Goal: Task Accomplishment & Management: Manage account settings

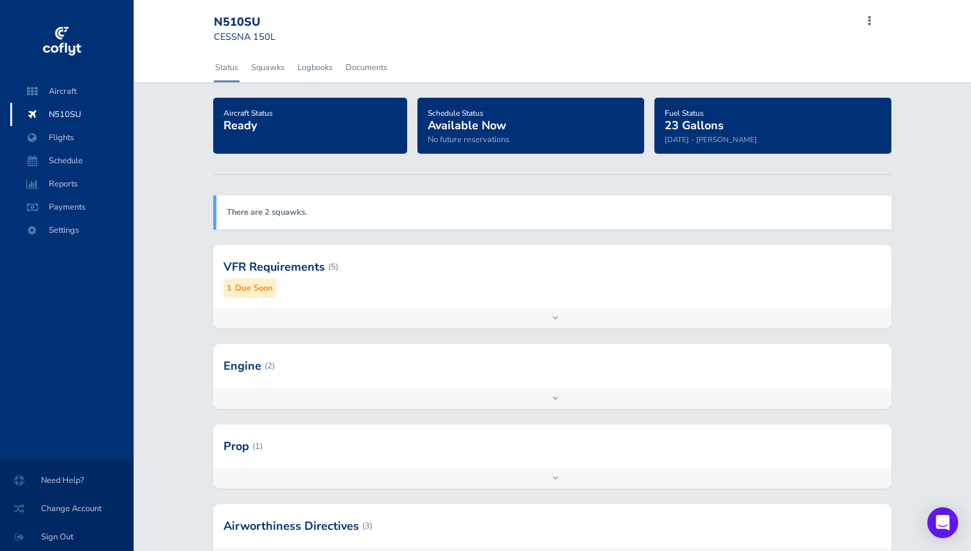
click at [368, 281] on div at bounding box center [552, 266] width 679 height 63
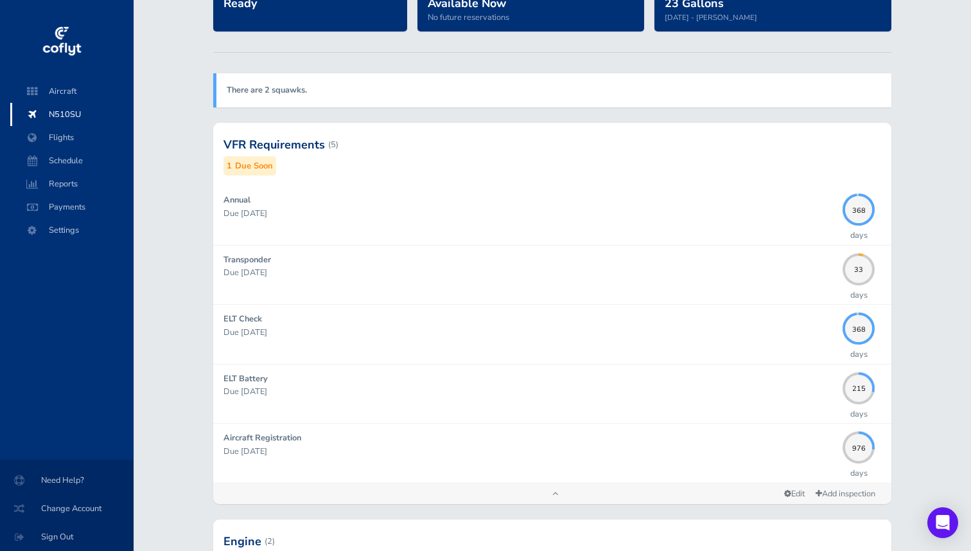
scroll to position [125, 0]
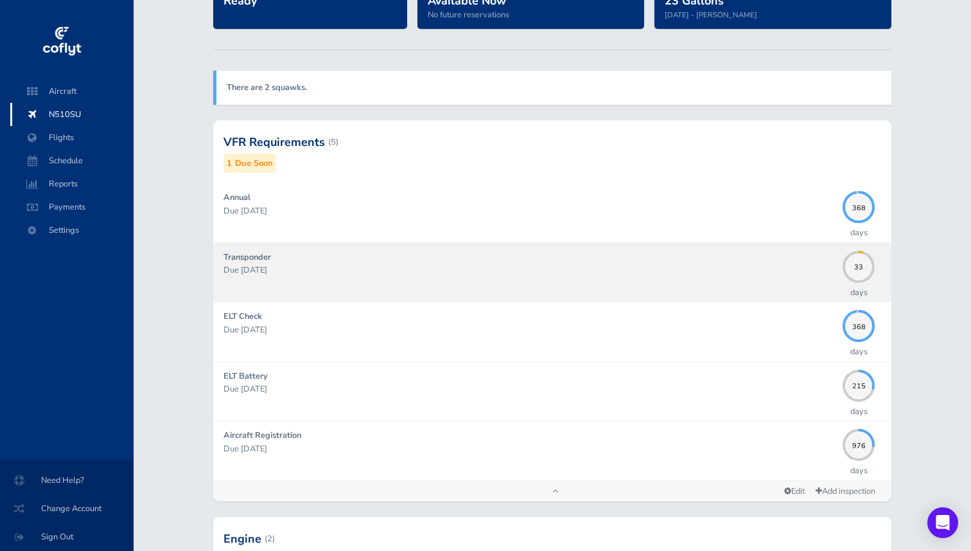
click at [484, 259] on div "Transponder Due 09/30/2025" at bounding box center [531, 272] width 614 height 43
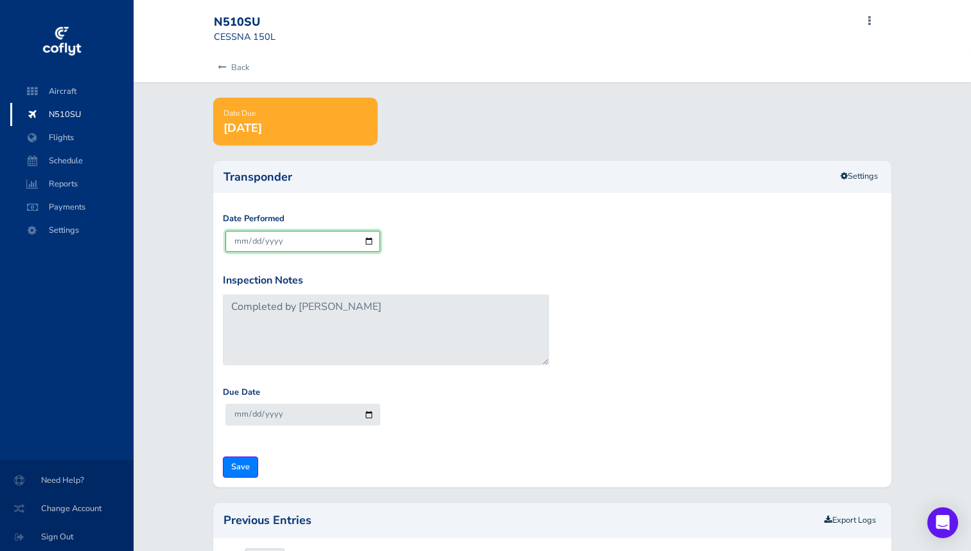
click at [240, 237] on input "2025-08-28" at bounding box center [303, 241] width 155 height 21
click at [374, 240] on input "2025-08-28" at bounding box center [303, 241] width 155 height 21
click at [367, 240] on input "2025-08-28" at bounding box center [303, 241] width 155 height 21
type input "2025-08-27"
click at [449, 218] on div "Date Performed 2025-08-27" at bounding box center [553, 242] width 666 height 60
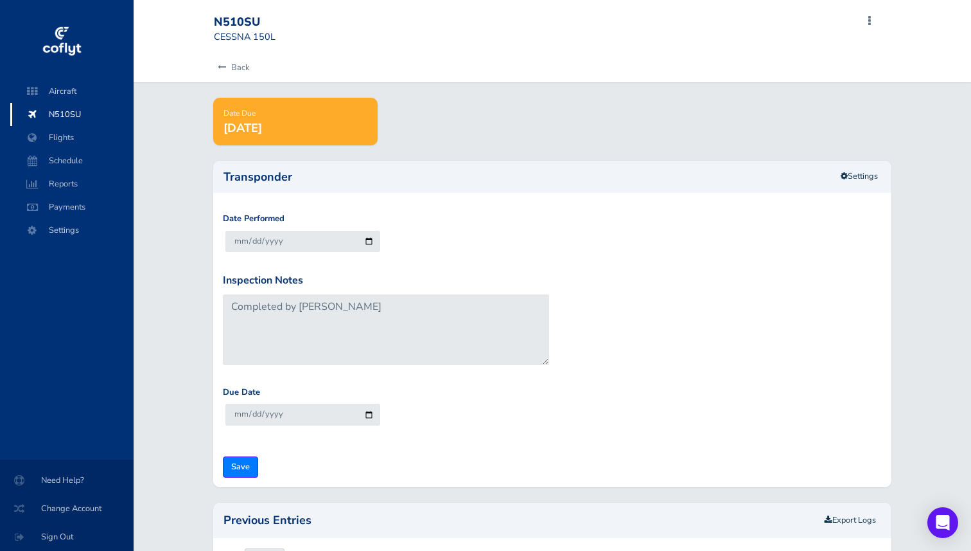
click at [288, 440] on div "Due Date 2027-08-31" at bounding box center [553, 415] width 666 height 60
click at [232, 465] on input "Save" at bounding box center [240, 466] width 35 height 21
type input "Update Inspection"
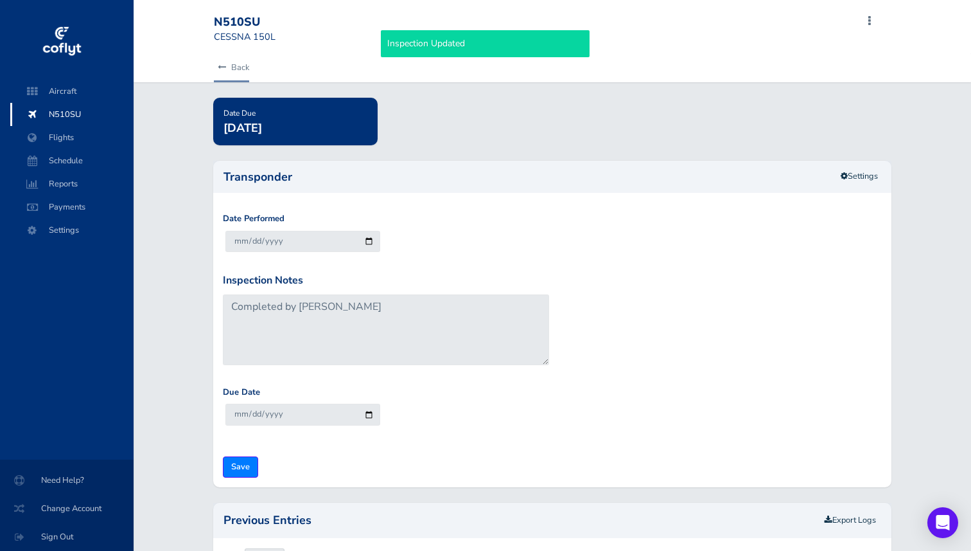
click at [246, 74] on link "Back" at bounding box center [231, 67] width 35 height 28
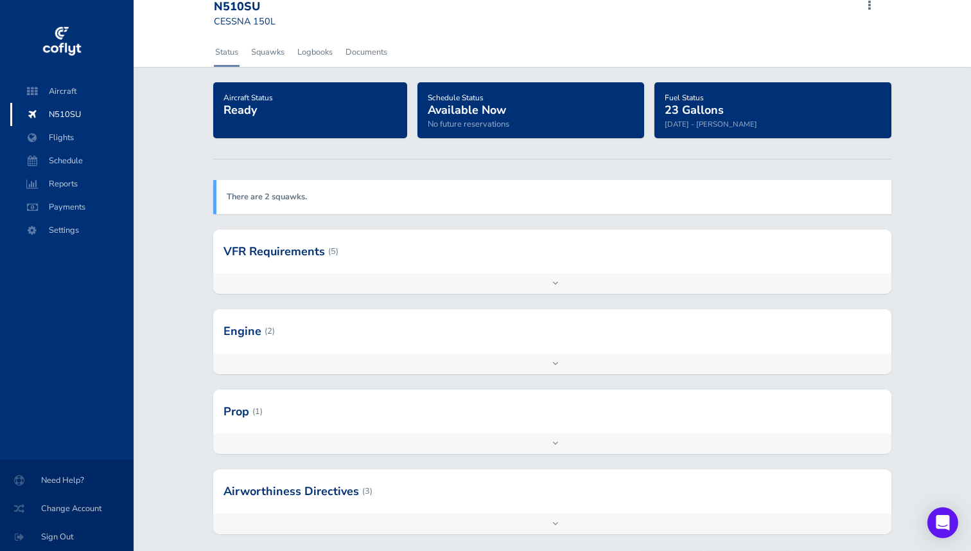
click at [387, 257] on div at bounding box center [552, 251] width 679 height 44
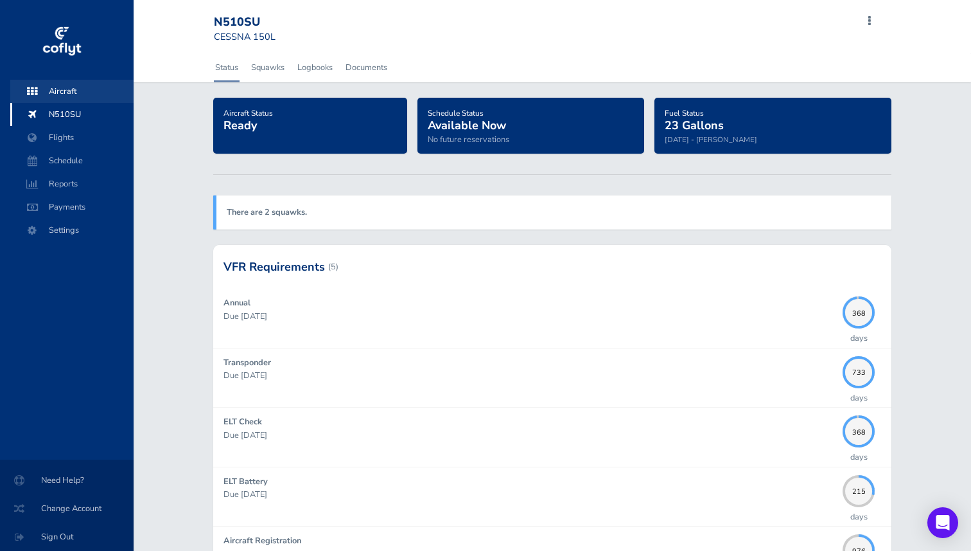
click at [66, 96] on span "Aircraft" at bounding box center [72, 91] width 98 height 23
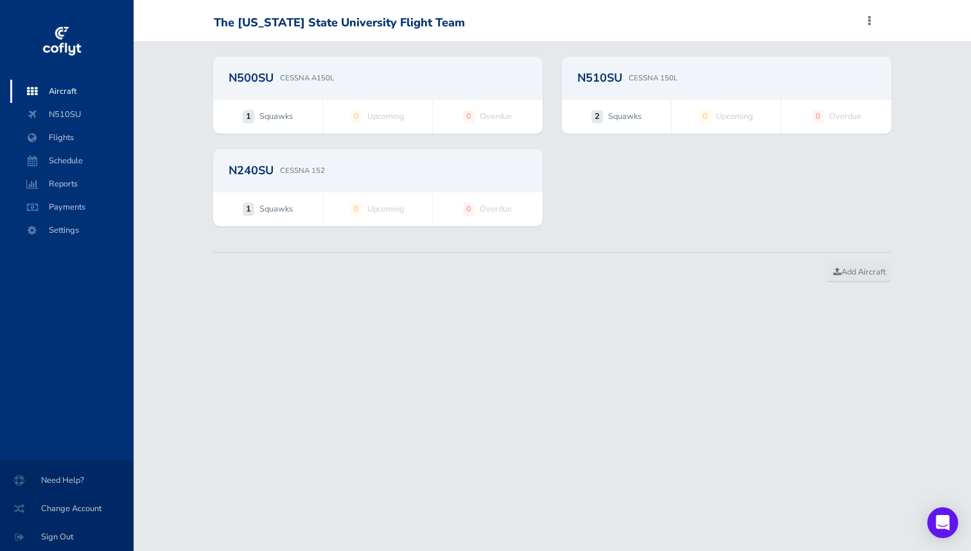
click at [335, 178] on div "N240SU CESSNA 152" at bounding box center [378, 170] width 330 height 42
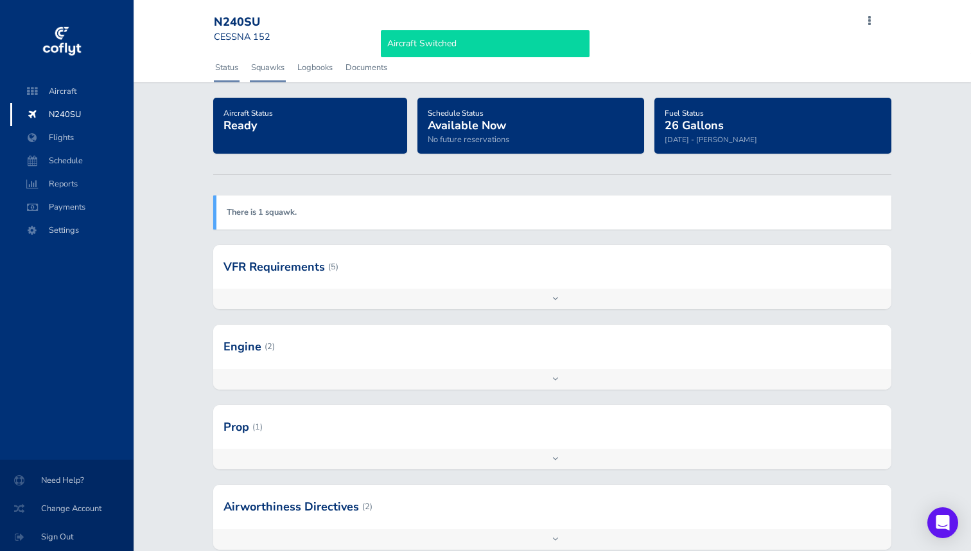
click at [265, 77] on link "Squawks" at bounding box center [268, 67] width 36 height 28
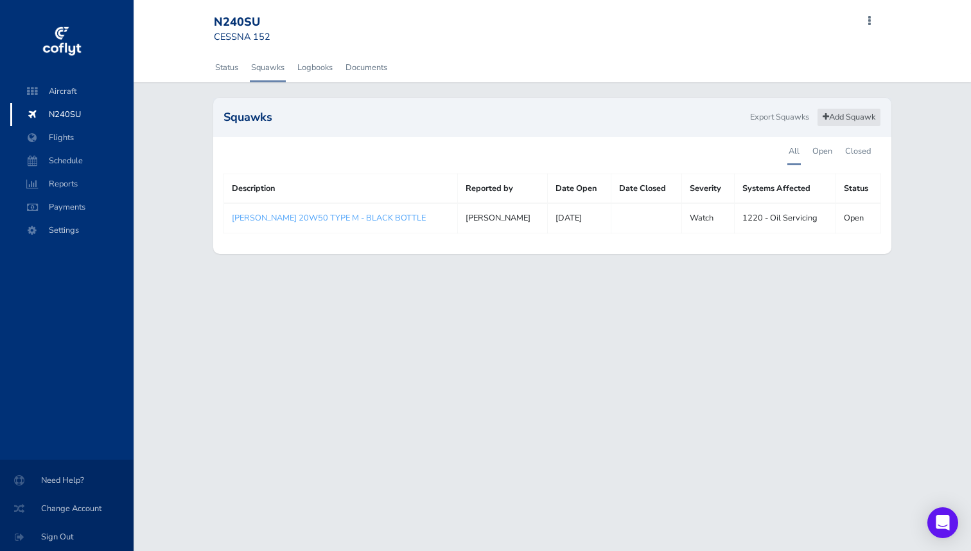
click at [842, 116] on link "Add Squawk" at bounding box center [849, 117] width 64 height 19
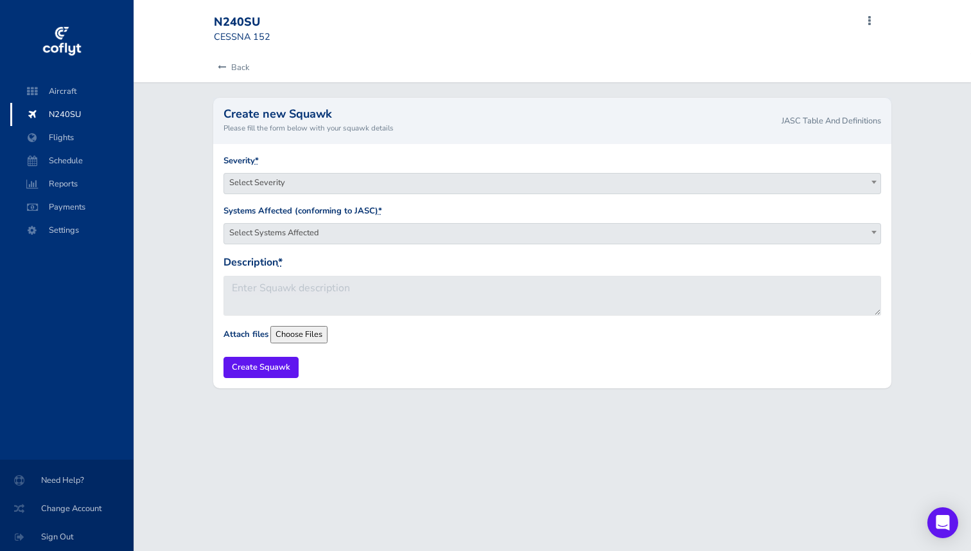
click at [390, 184] on span "Select Severity" at bounding box center [552, 182] width 657 height 18
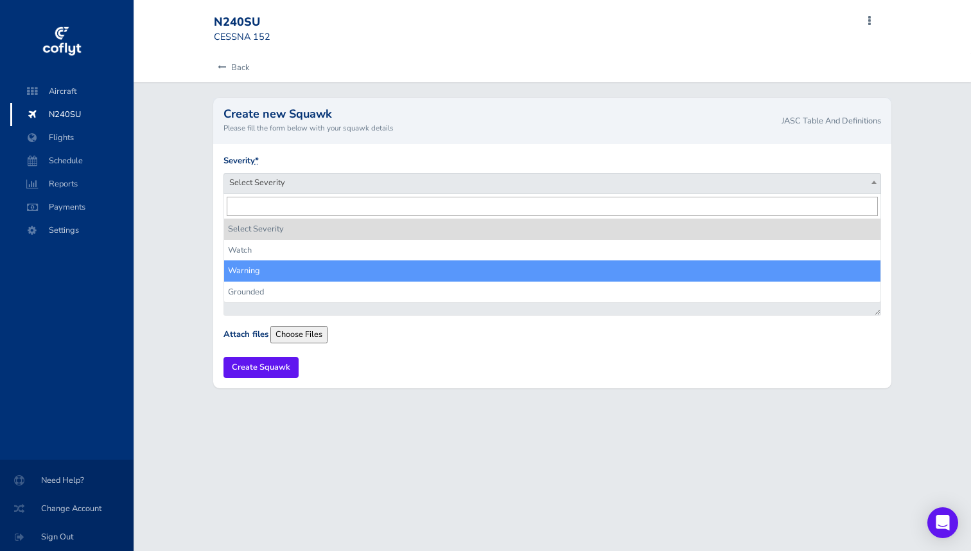
select select "grounded"
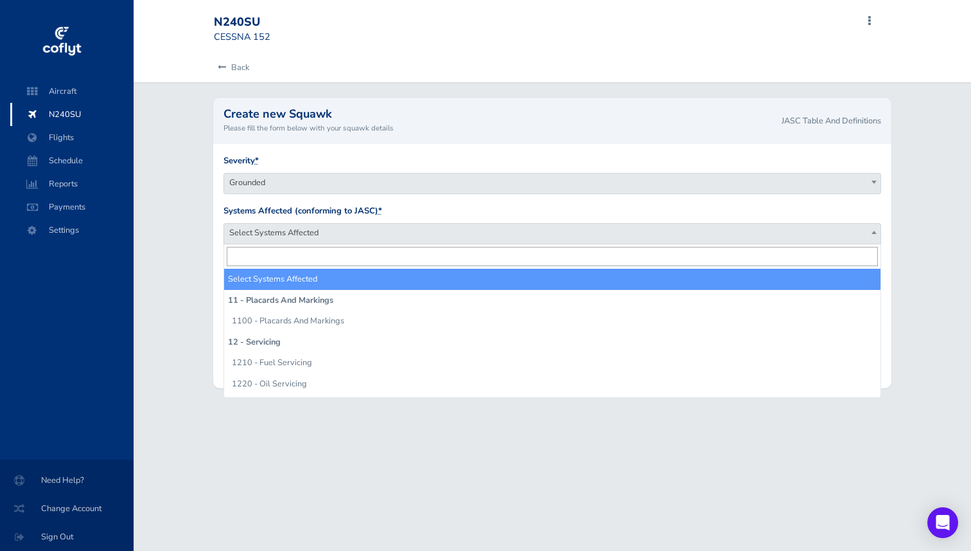
click at [279, 234] on span "Select Systems Affected" at bounding box center [552, 233] width 657 height 18
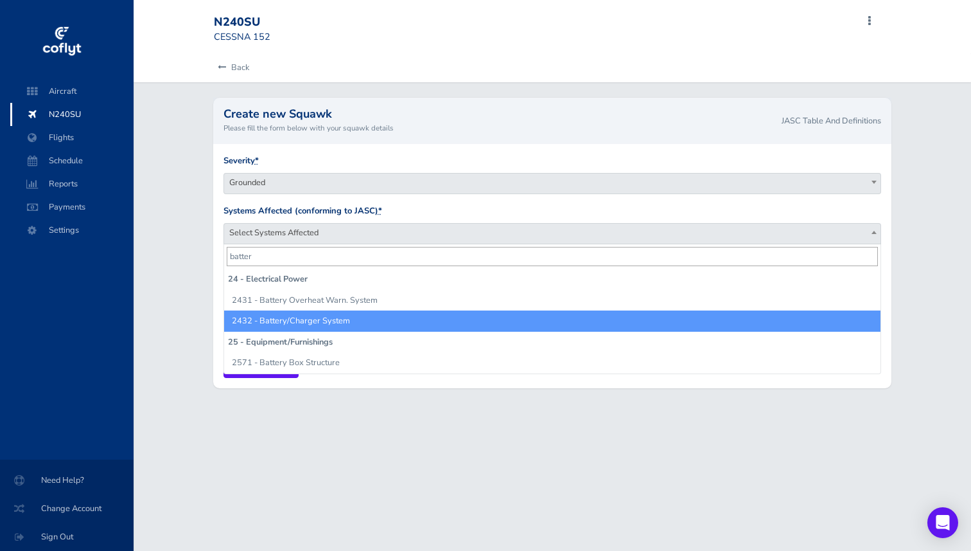
type input "batter"
select select "2432 - Battery/Charger System"
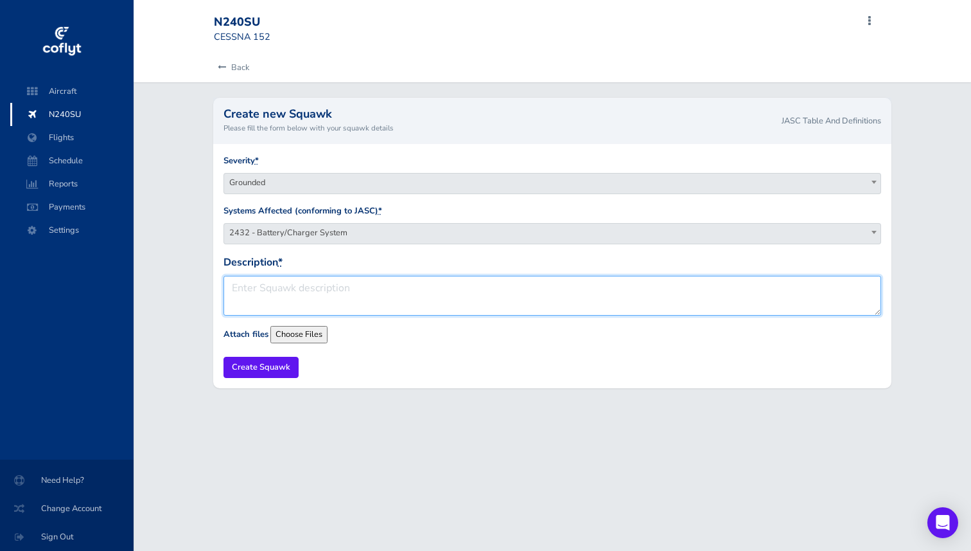
click at [288, 313] on textarea "Description *" at bounding box center [553, 296] width 659 height 40
type textarea "Battery found dead. OSU MX charging."
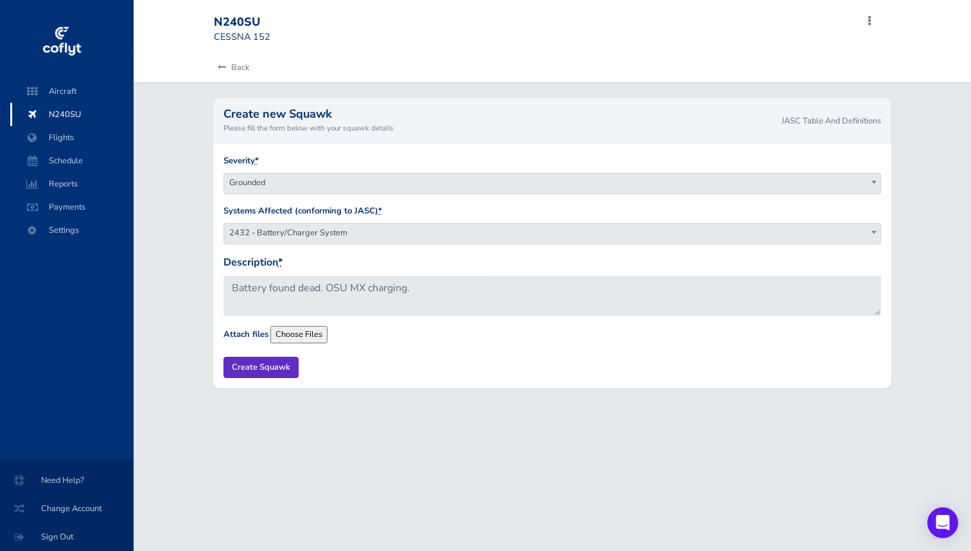
click at [252, 366] on input "Create Squawk" at bounding box center [261, 367] width 75 height 21
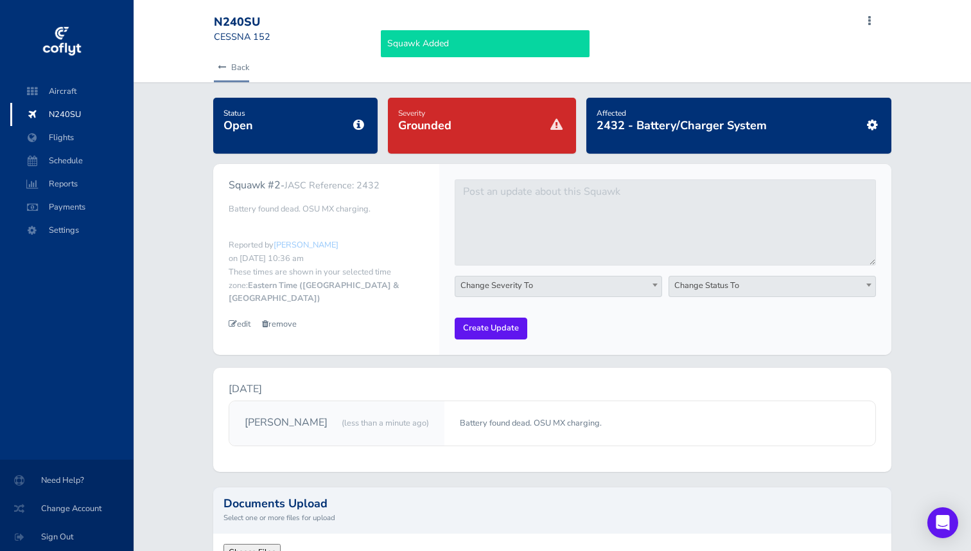
click at [236, 68] on link "Back" at bounding box center [231, 67] width 35 height 28
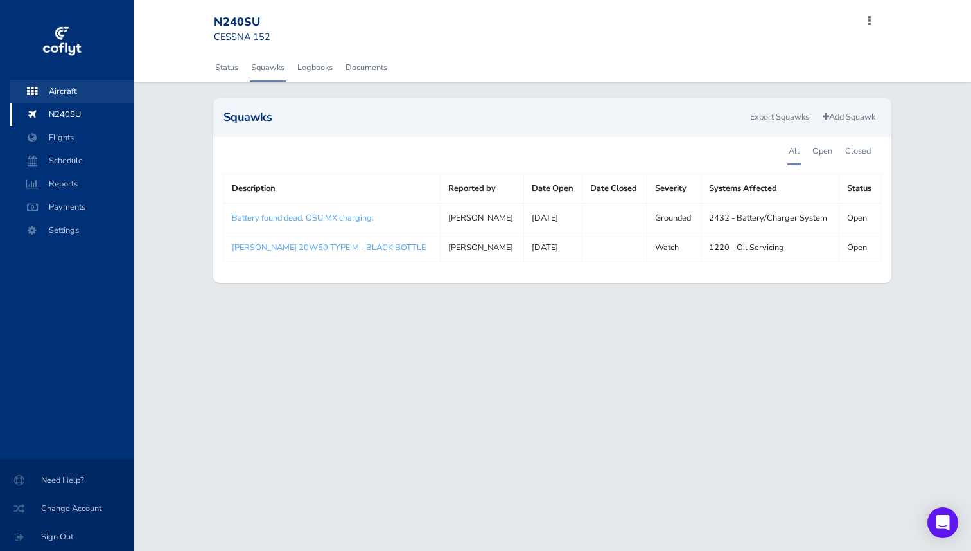
click at [71, 93] on span "Aircraft" at bounding box center [72, 91] width 98 height 23
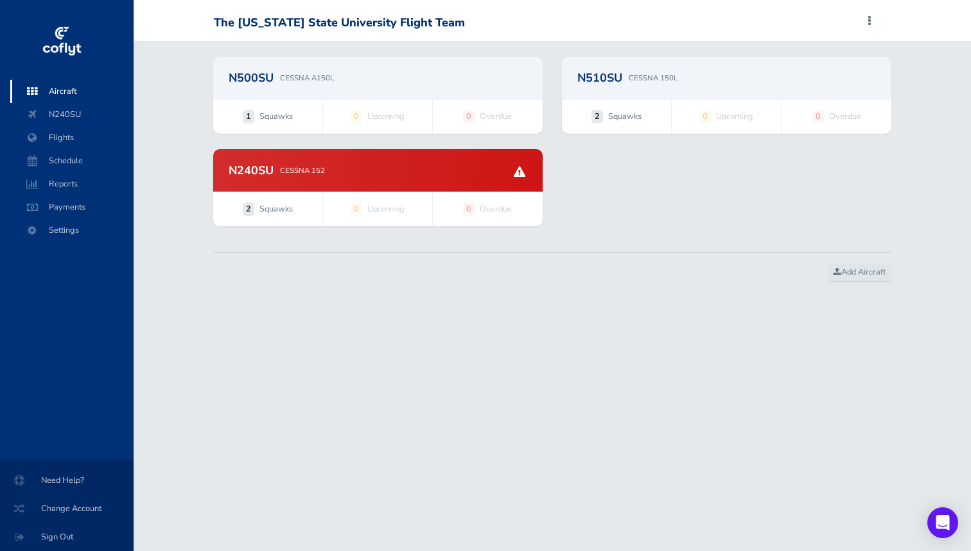
click at [330, 89] on div "N500SU CESSNA A150L" at bounding box center [378, 78] width 330 height 42
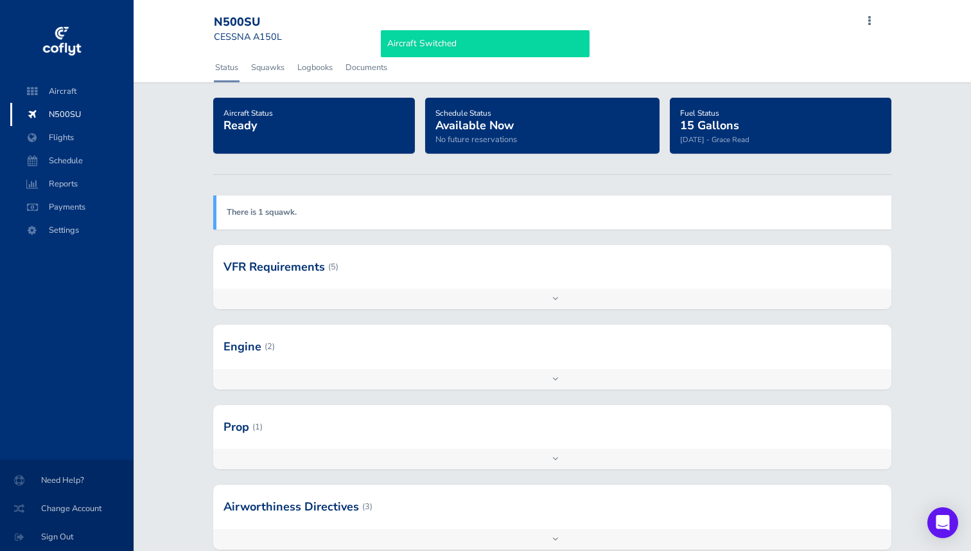
click at [331, 295] on div "Add inspection Edit" at bounding box center [552, 298] width 679 height 21
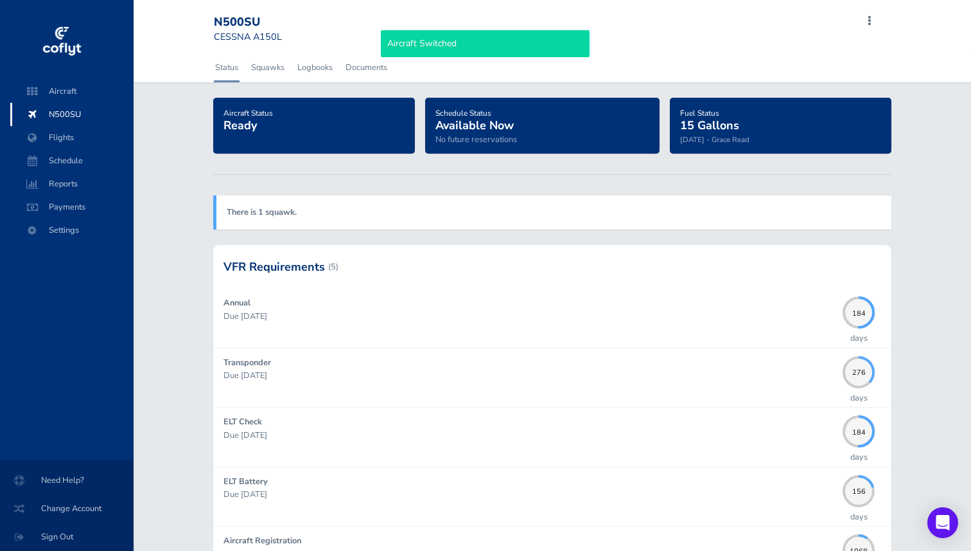
click at [315, 263] on div at bounding box center [552, 267] width 679 height 44
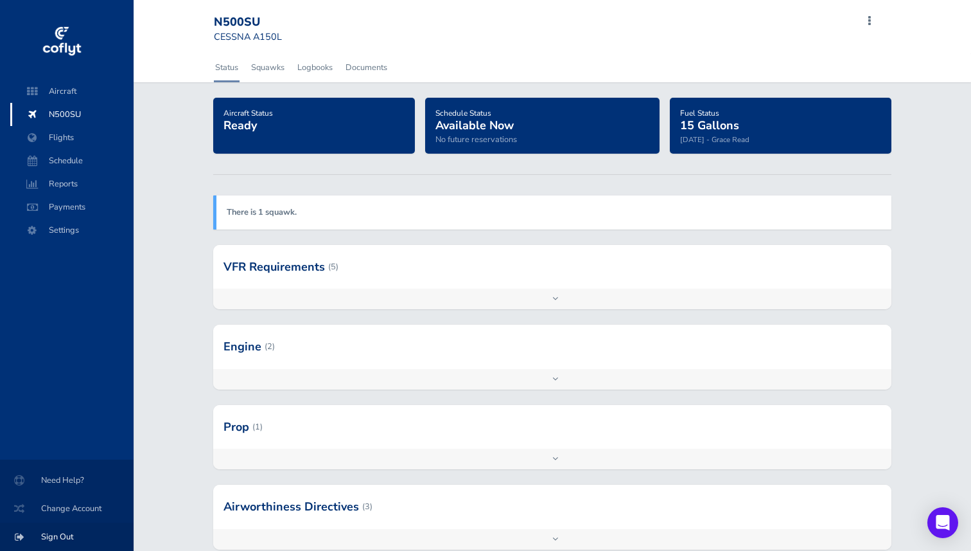
click at [72, 529] on span "Sign Out" at bounding box center [66, 536] width 103 height 23
